Goal: Navigation & Orientation: Find specific page/section

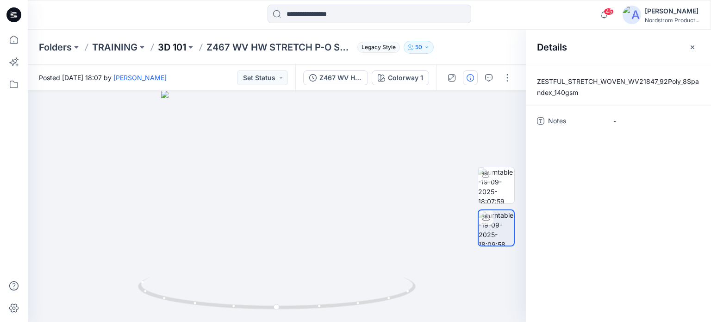
click at [183, 48] on p "3D 101" at bounding box center [172, 47] width 28 height 13
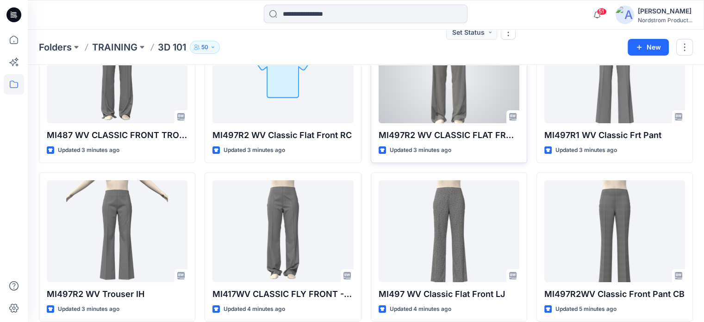
scroll to position [216, 0]
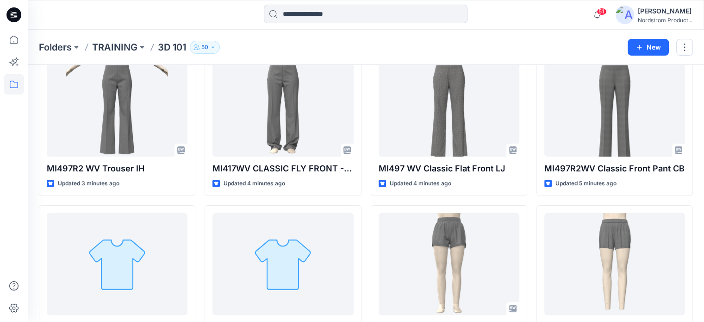
click at [290, 41] on div "Folders TRAINING 3D 101 50" at bounding box center [330, 47] width 582 height 13
click at [260, 46] on div "Folders TRAINING 3D 101 50" at bounding box center [330, 47] width 582 height 13
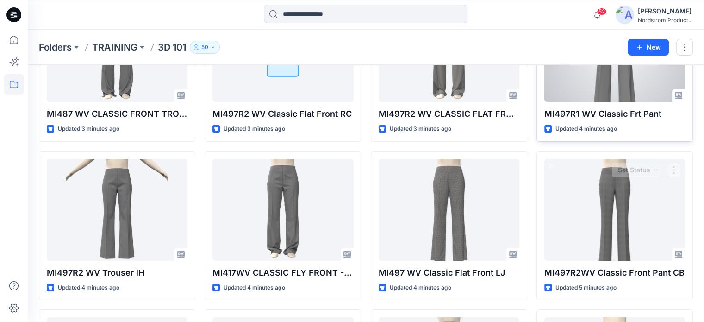
scroll to position [0, 0]
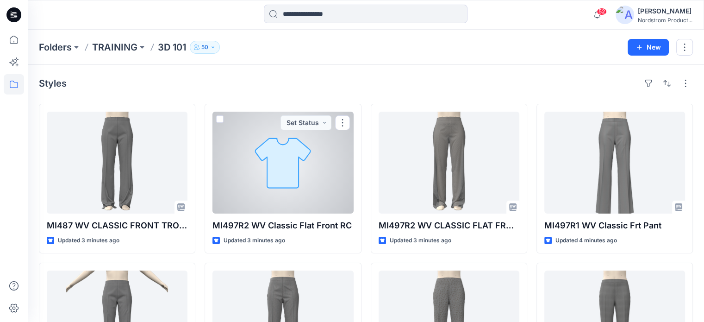
click at [265, 186] on div at bounding box center [282, 163] width 141 height 102
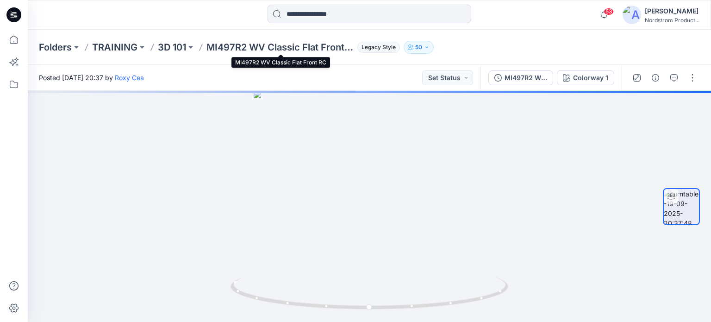
click at [229, 45] on p "MI497R2 WV Classic Flat Front RC" at bounding box center [279, 47] width 147 height 13
click at [174, 46] on p "3D 101" at bounding box center [172, 47] width 28 height 13
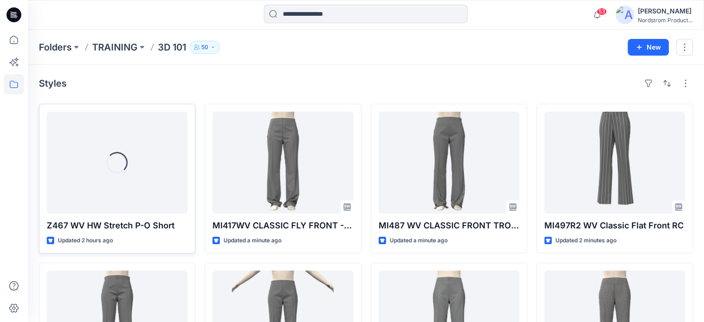
scroll to position [108, 0]
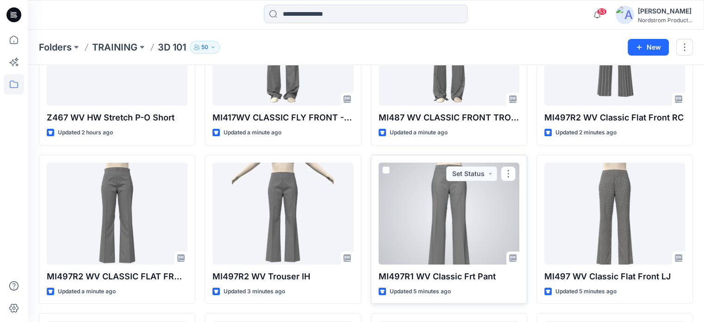
click at [432, 277] on p "MI497R1 WV Classic Frt Pant" at bounding box center [448, 276] width 141 height 13
click at [461, 277] on p "MI497R1 WV Classic Frt Pant" at bounding box center [448, 276] width 141 height 13
click at [437, 241] on div at bounding box center [448, 213] width 141 height 102
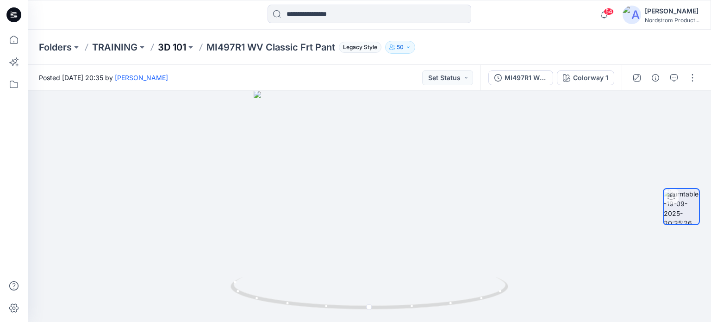
click at [170, 47] on p "3D 101" at bounding box center [172, 47] width 28 height 13
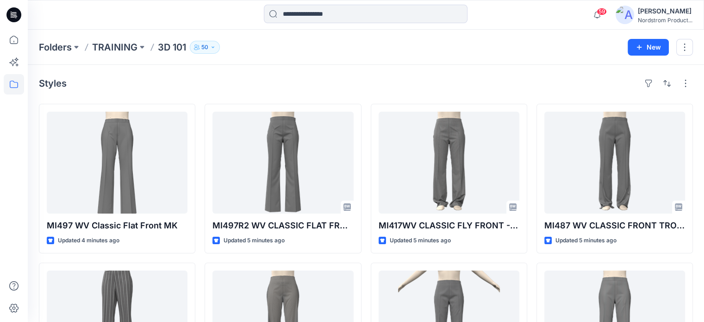
click at [333, 48] on div "Folders TRAINING 3D 101 50" at bounding box center [330, 47] width 582 height 13
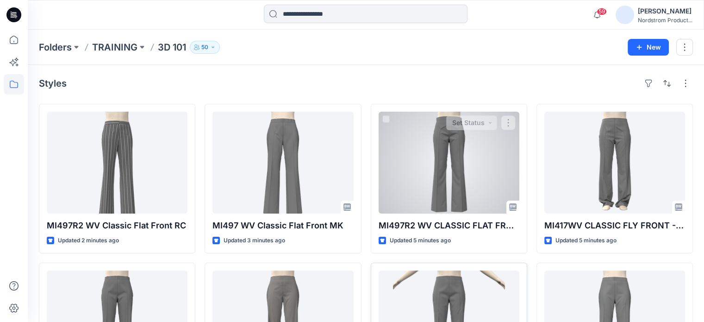
scroll to position [216, 0]
